Goal: Find specific page/section: Find specific page/section

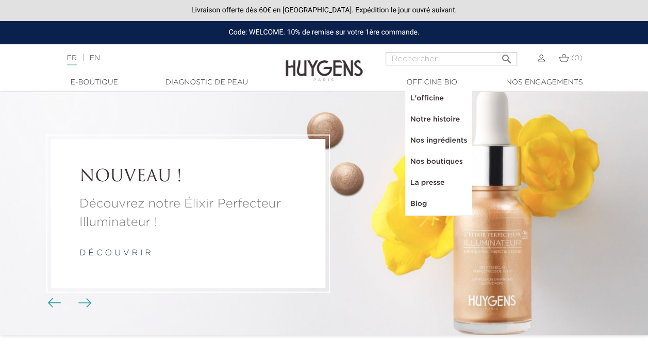
click at [438, 162] on link "Nos boutiques" at bounding box center [438, 161] width 67 height 21
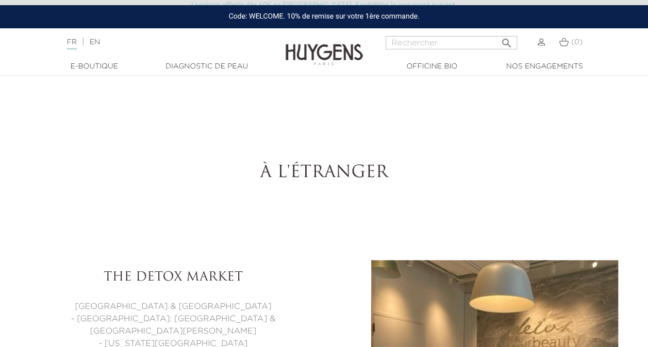
select select "FR"
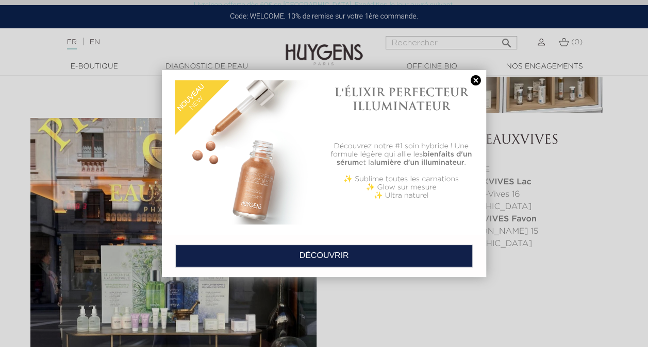
scroll to position [3850, 0]
click at [475, 77] on link at bounding box center [475, 80] width 14 height 11
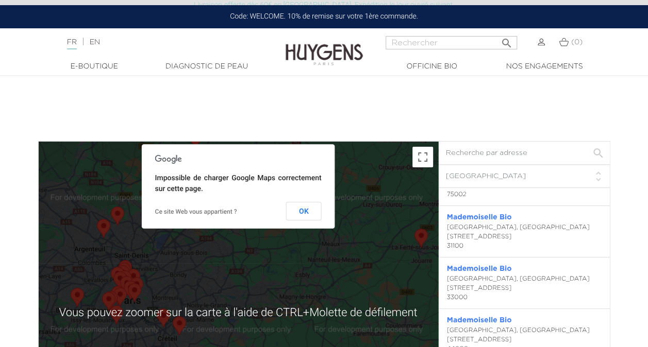
scroll to position [1971, 0]
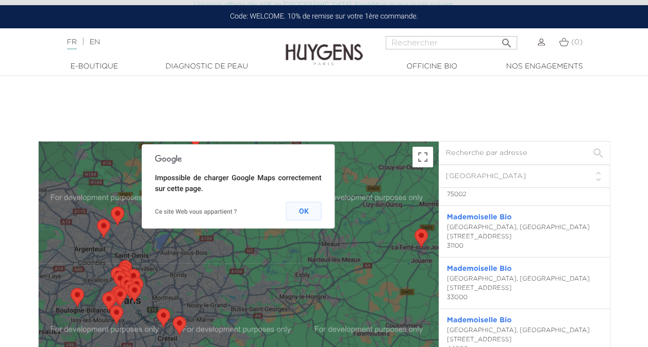
click at [315, 214] on button "OK" at bounding box center [304, 211] width 36 height 19
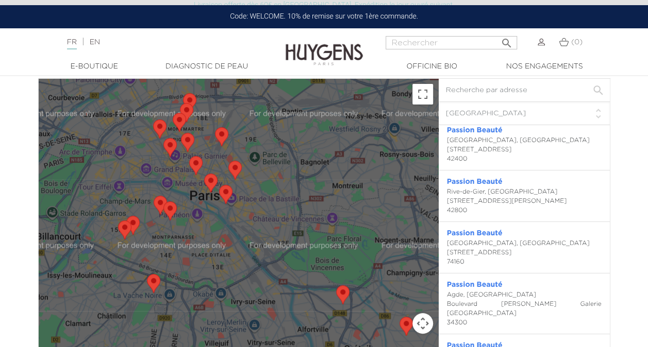
scroll to position [2058, 0]
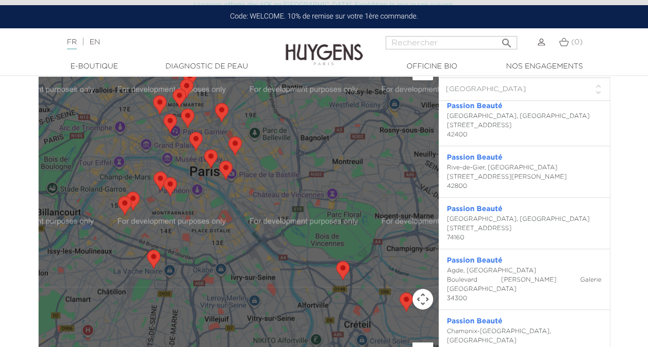
click at [157, 260] on img "Passion Beauté" at bounding box center [153, 259] width 13 height 19
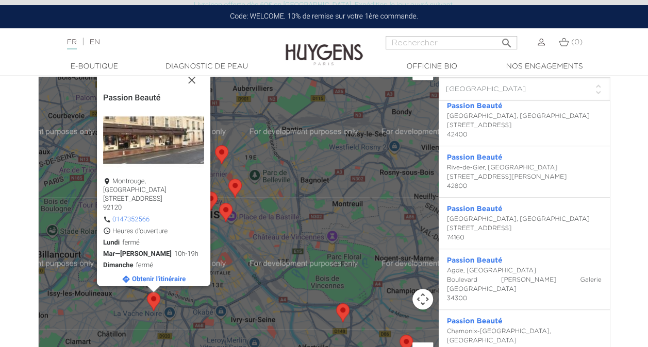
click at [232, 188] on img "Mademoiselle Bio" at bounding box center [234, 188] width 13 height 19
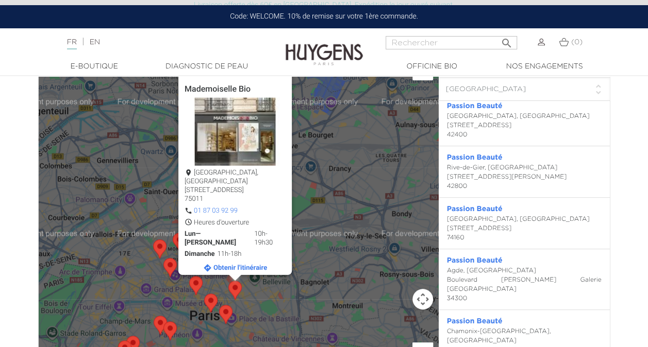
click at [265, 84] on button "Fermer" at bounding box center [273, 71] width 25 height 25
